Goal: Task Accomplishment & Management: Use online tool/utility

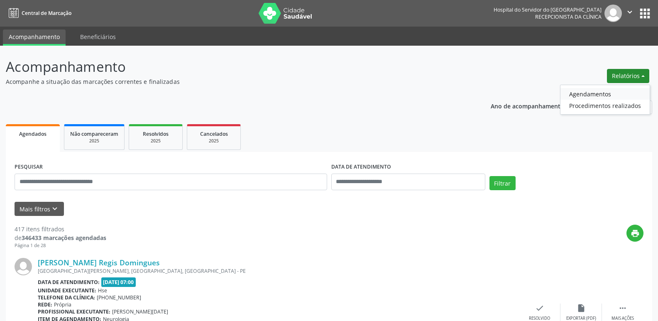
click at [577, 97] on link "Agendamentos" at bounding box center [605, 94] width 89 height 12
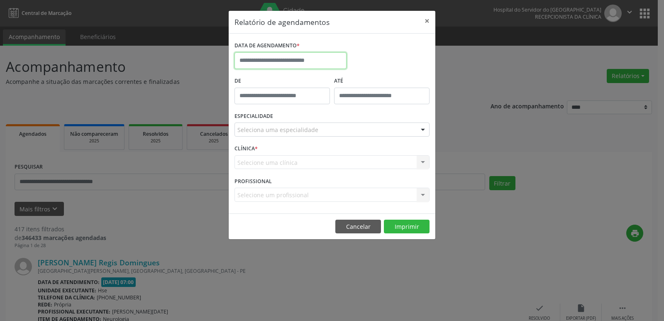
click at [311, 59] on input "text" at bounding box center [291, 60] width 112 height 17
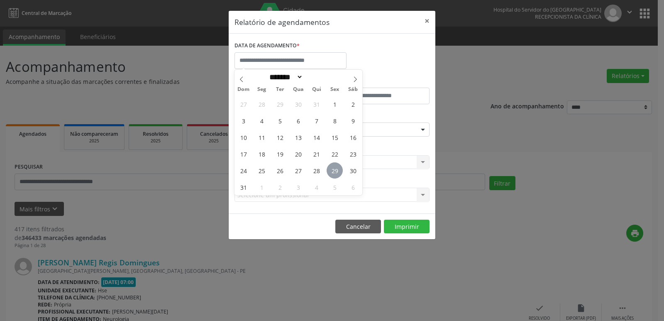
click at [334, 168] on span "29" at bounding box center [335, 170] width 16 height 16
type input "**********"
click at [334, 168] on span "29" at bounding box center [335, 170] width 16 height 16
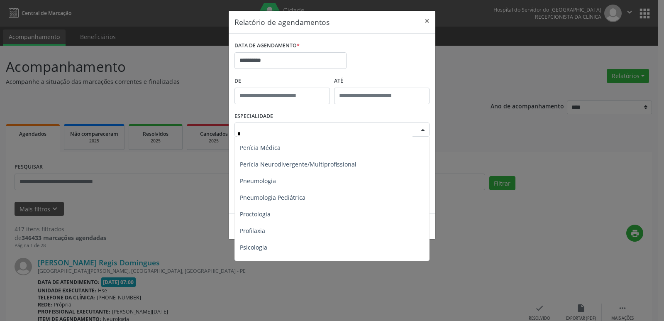
scroll to position [498, 0]
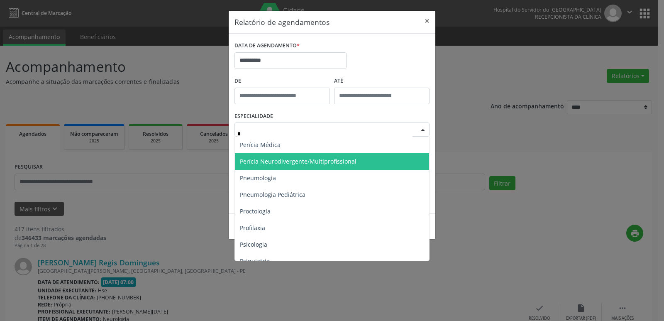
click at [292, 157] on span "Perícia Neurodivergente/Multiprofissional" at bounding box center [298, 161] width 117 height 8
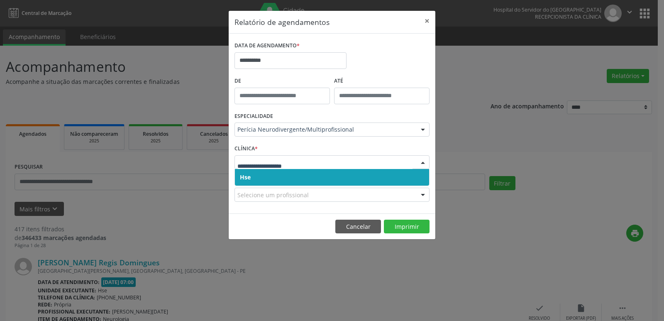
click at [267, 175] on span "Hse" at bounding box center [332, 177] width 194 height 17
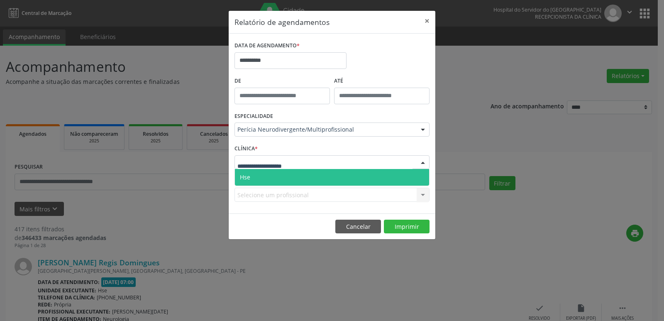
click at [265, 180] on span "Hse" at bounding box center [332, 177] width 194 height 17
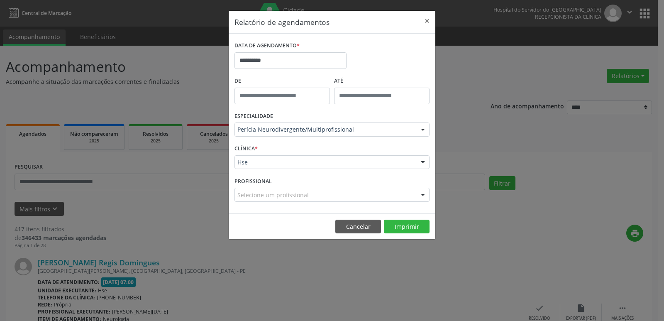
click at [394, 216] on footer "Cancelar Imprimir" at bounding box center [332, 226] width 207 height 26
click at [394, 229] on button "Imprimir" at bounding box center [407, 227] width 46 height 14
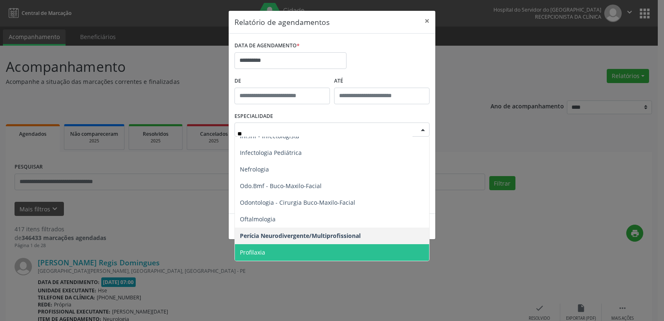
scroll to position [0, 0]
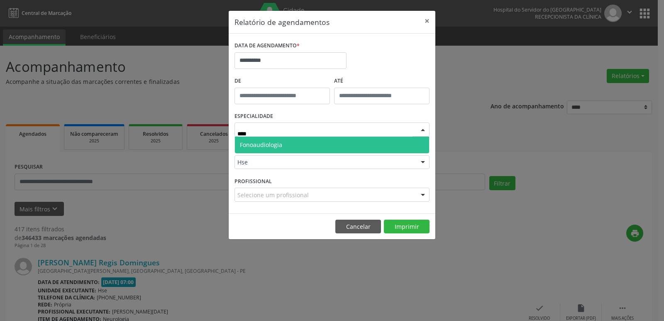
click at [256, 138] on span "Fonoaudiologia" at bounding box center [332, 145] width 194 height 17
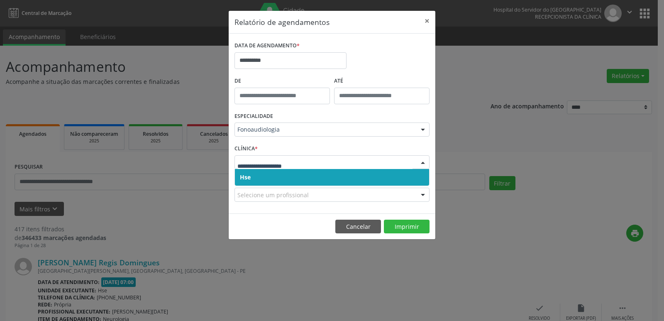
click at [244, 172] on span "Hse" at bounding box center [332, 177] width 194 height 17
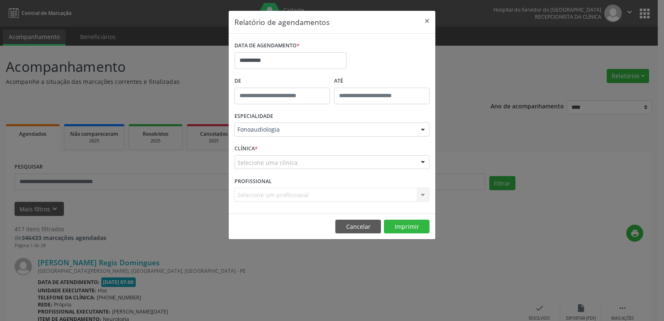
click at [247, 154] on label "CLÍNICA *" at bounding box center [246, 148] width 23 height 13
drag, startPoint x: 253, startPoint y: 160, endPoint x: 250, endPoint y: 164, distance: 5.3
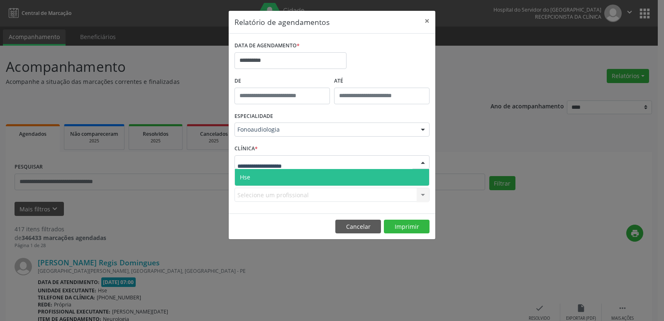
click at [245, 175] on span "Hse" at bounding box center [245, 177] width 10 height 8
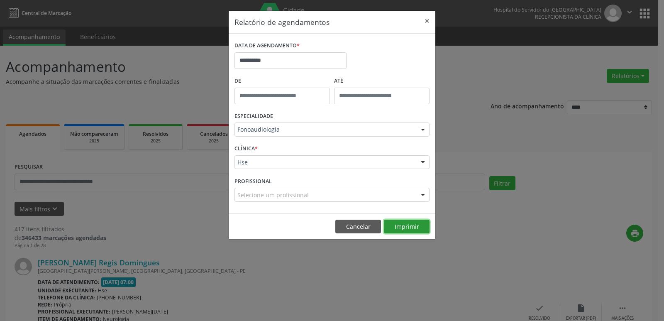
click at [392, 230] on button "Imprimir" at bounding box center [407, 227] width 46 height 14
type input "**"
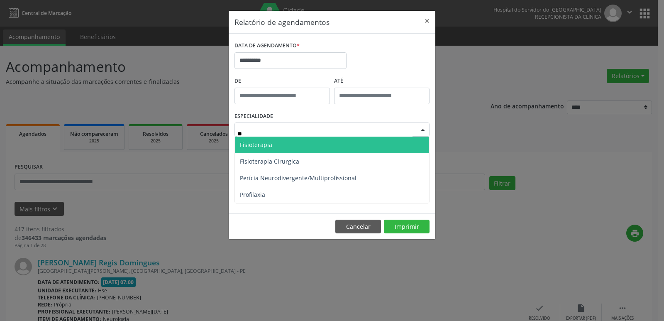
click at [262, 145] on span "Fisioterapia" at bounding box center [256, 145] width 32 height 8
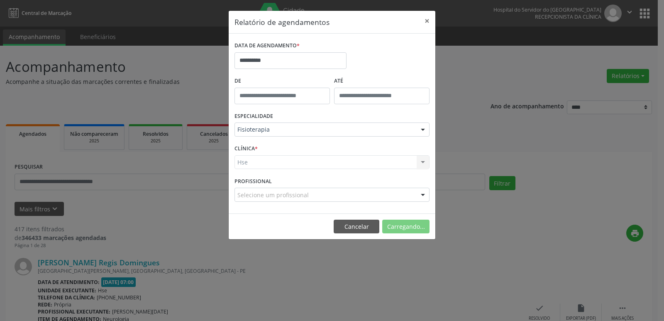
click at [246, 164] on div "Hse Hse Nenhum resultado encontrado para: " " Não há nenhuma opção para ser exi…" at bounding box center [332, 162] width 195 height 14
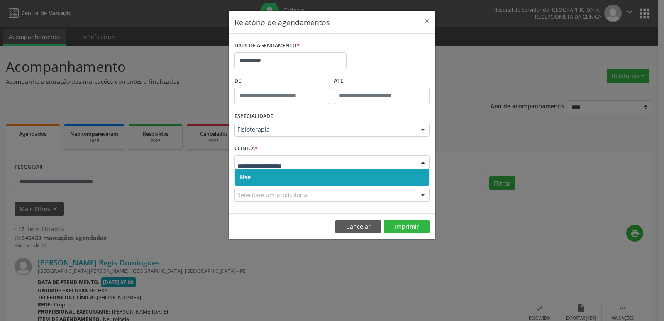
click at [246, 176] on span "Hse" at bounding box center [245, 177] width 11 height 8
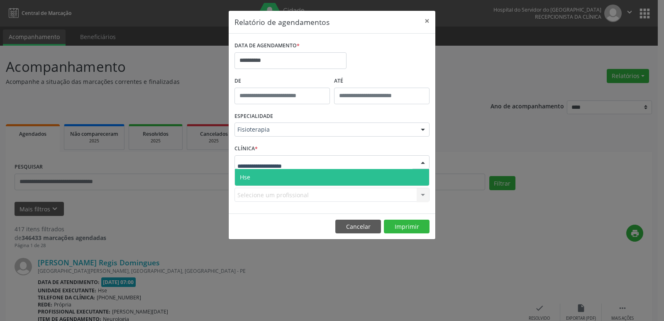
click at [244, 178] on span "Hse" at bounding box center [245, 177] width 10 height 8
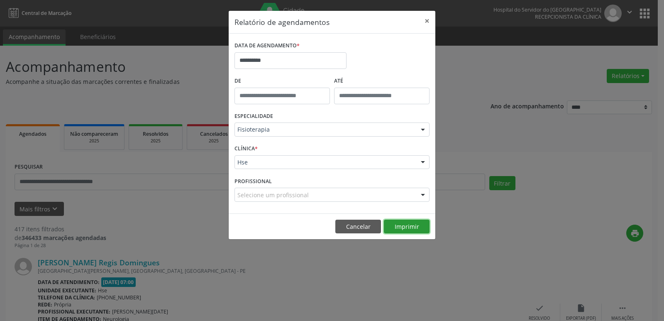
click at [405, 226] on button "Imprimir" at bounding box center [407, 227] width 46 height 14
click at [427, 21] on button "×" at bounding box center [427, 21] width 17 height 20
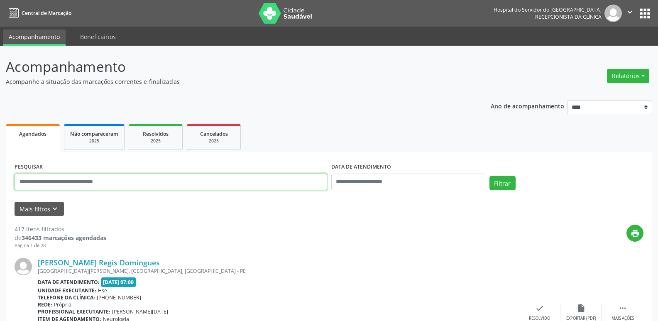
click at [151, 182] on input "text" at bounding box center [171, 182] width 313 height 17
type input "*"
type input "**********"
click at [490, 176] on button "Filtrar" at bounding box center [503, 183] width 26 height 14
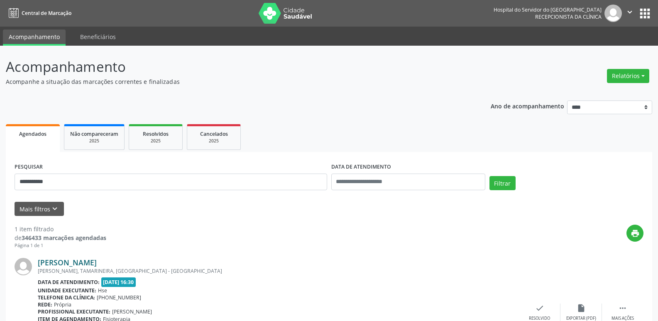
click at [97, 264] on link "[PERSON_NAME]" at bounding box center [67, 262] width 59 height 9
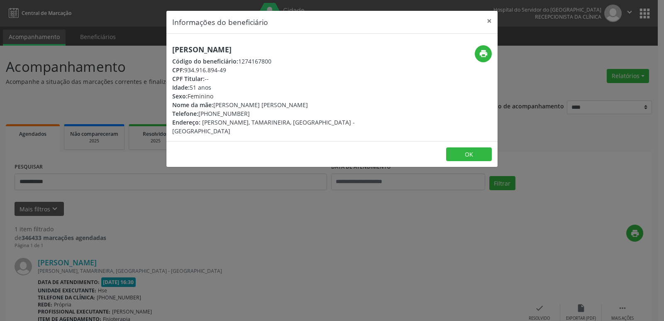
click at [255, 52] on h5 "[PERSON_NAME]" at bounding box center [276, 49] width 209 height 9
click at [352, 50] on div "[PERSON_NAME] Código do beneficiário: 1274167800 CPF: 934.916.894-49 CPF Titula…" at bounding box center [277, 90] width 221 height 90
click at [487, 56] on icon "print" at bounding box center [483, 53] width 9 height 9
